Goal: Task Accomplishment & Management: Complete application form

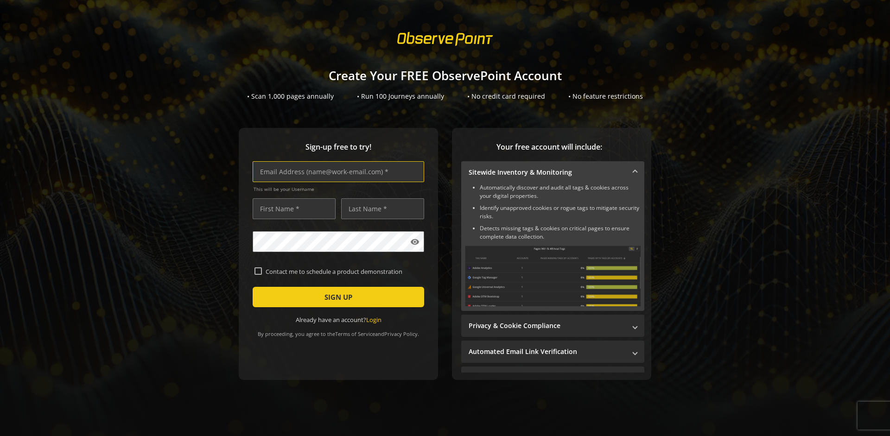
click at [336, 171] on input "text" at bounding box center [338, 171] width 171 height 21
type input "[EMAIL_ADDRESS][DOMAIN_NAME]"
click at [292, 209] on input "text" at bounding box center [294, 208] width 83 height 21
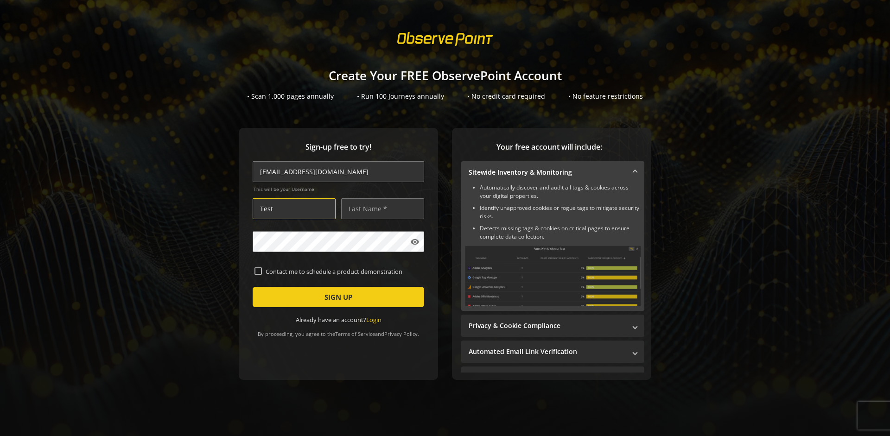
type input "Test"
click at [380, 209] on input "text" at bounding box center [382, 208] width 83 height 21
type input "Test"
click at [336, 297] on span "SIGN UP" at bounding box center [338, 297] width 28 height 17
